Goal: Task Accomplishment & Management: Use online tool/utility

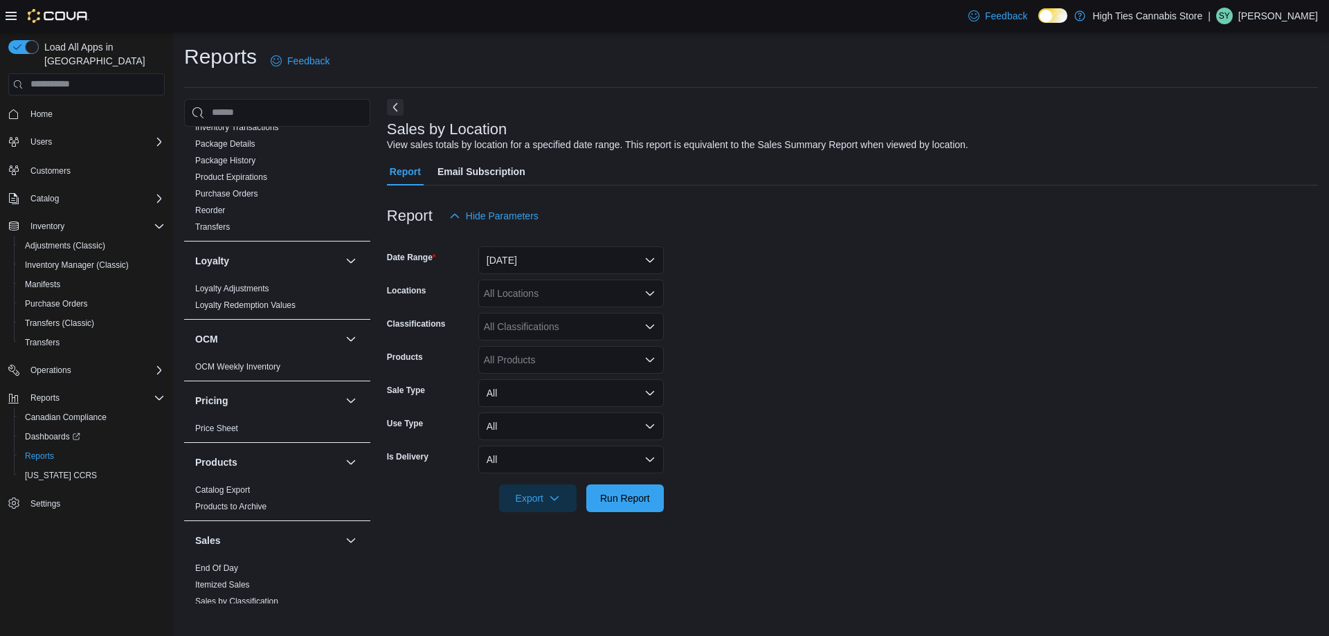
scroll to position [761, 0]
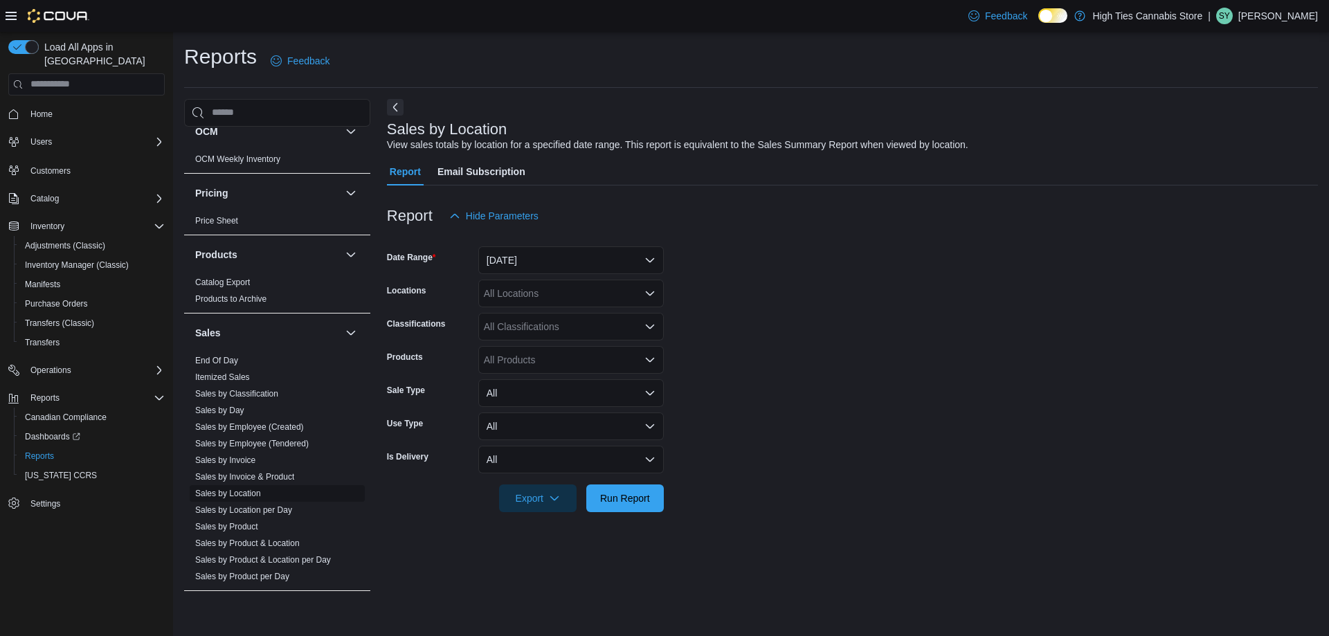
click at [233, 493] on link "Sales by Location" at bounding box center [228, 494] width 66 height 10
click at [593, 258] on button "[DATE]" at bounding box center [571, 260] width 186 height 28
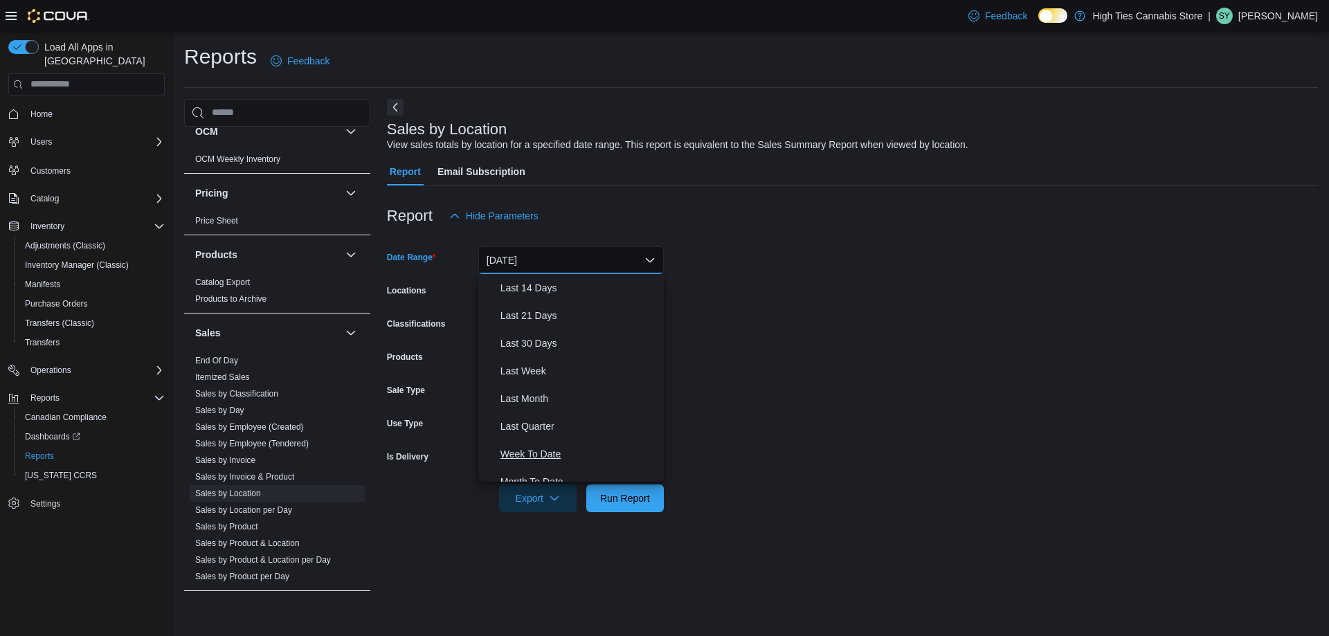
scroll to position [208, 0]
click at [554, 328] on span "Last Month" at bounding box center [579, 329] width 158 height 17
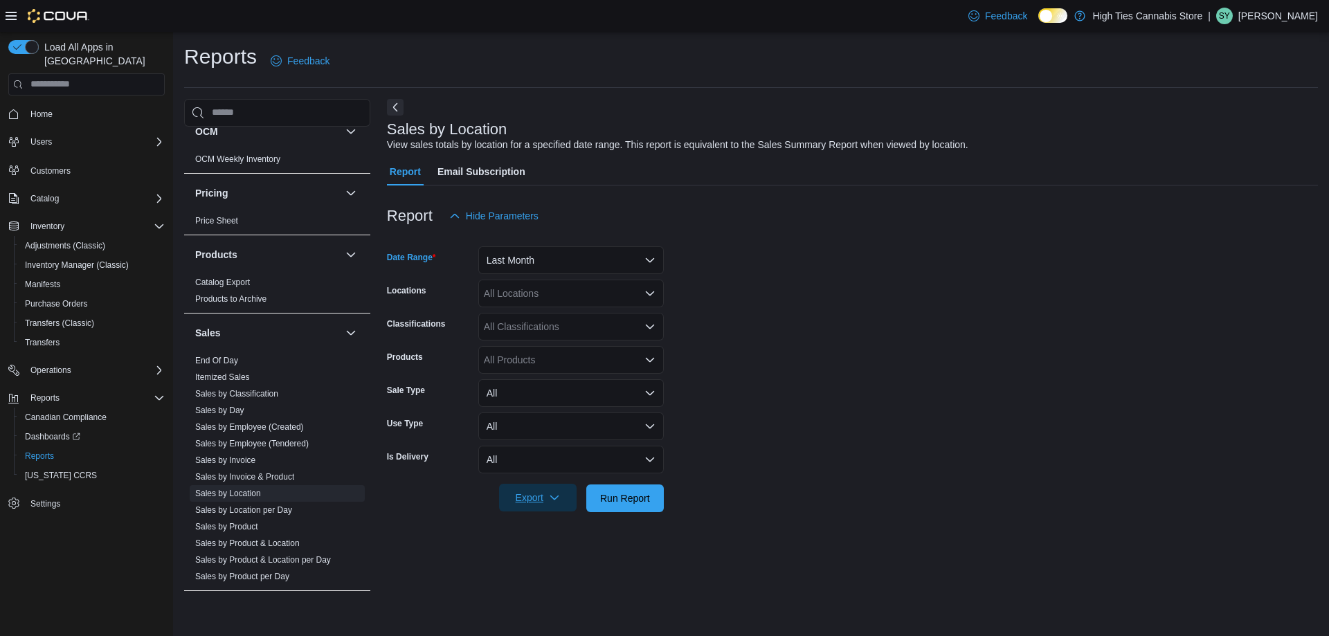
click at [557, 497] on icon "button" at bounding box center [554, 497] width 11 height 11
click at [532, 521] on span "Export to Excel" at bounding box center [540, 526] width 62 height 11
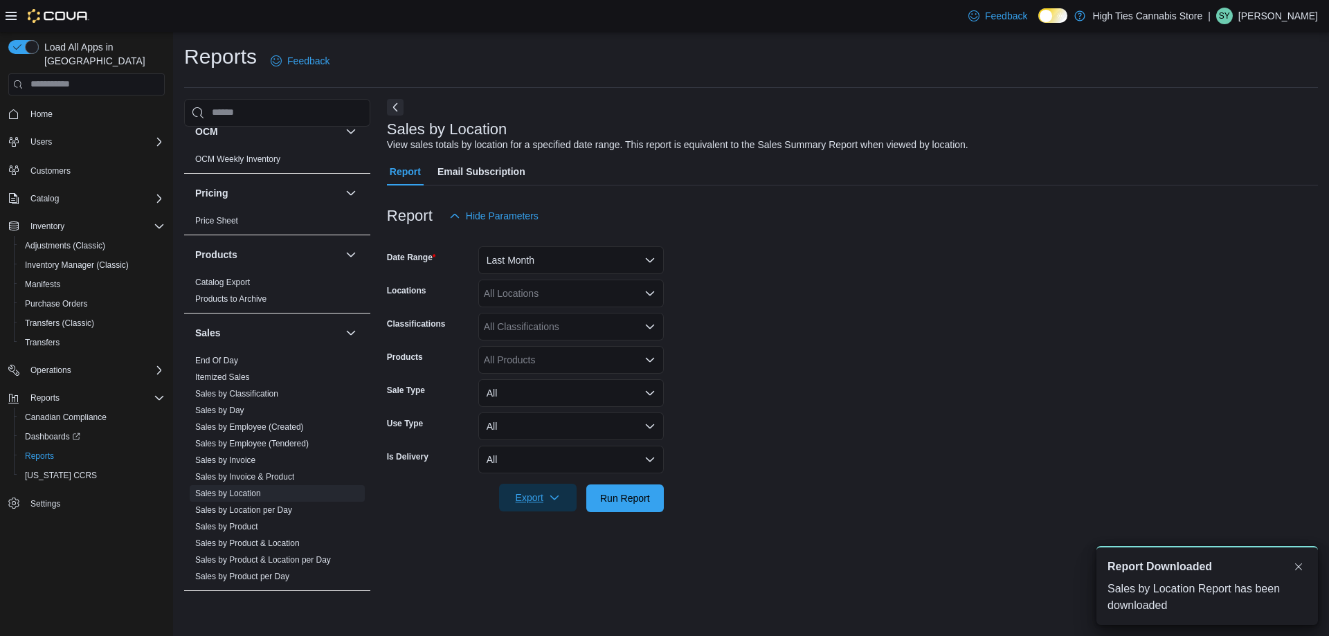
scroll to position [0, 0]
